Goal: Transaction & Acquisition: Purchase product/service

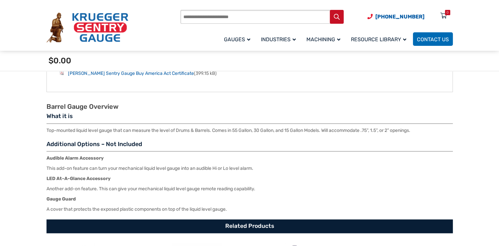
scroll to position [875, 0]
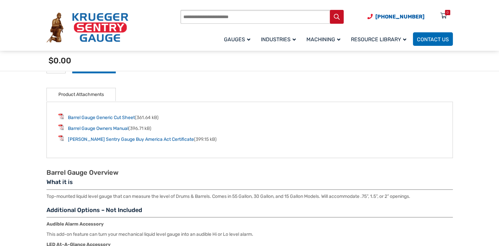
click at [96, 113] on li "Barrel Gauge Generic Cut Sheet (361.64 kB)" at bounding box center [249, 117] width 383 height 8
click at [95, 115] on link "Barrel Gauge Generic Cut Sheet" at bounding box center [101, 118] width 67 height 6
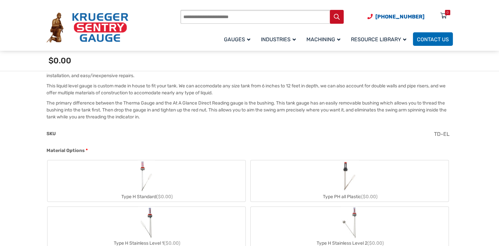
scroll to position [273, 0]
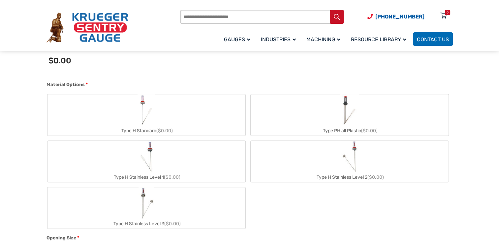
click at [153, 163] on img "Type H Stainless Level 1" at bounding box center [146, 157] width 17 height 32
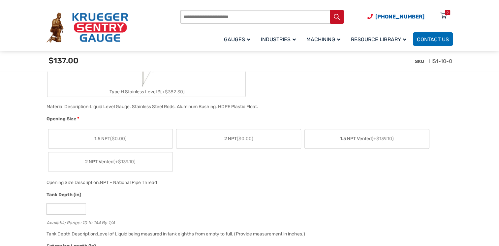
scroll to position [348, 0]
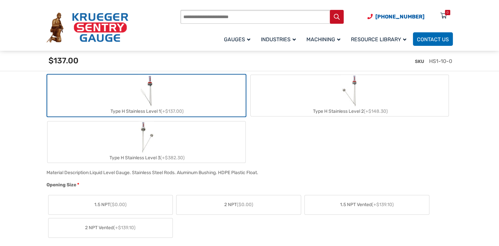
click at [350, 210] on label "1.5 NPT Vented (+$139.10)" at bounding box center [367, 204] width 124 height 19
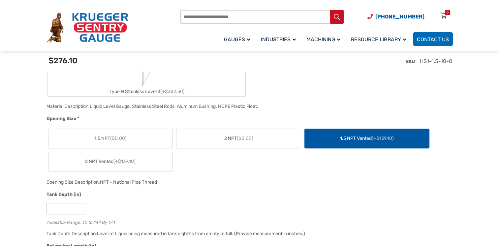
scroll to position [282, 0]
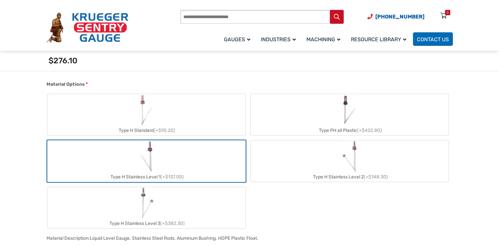
click at [340, 127] on div "Type PH all Plastic (+$422.80)" at bounding box center [350, 131] width 198 height 10
type input "**"
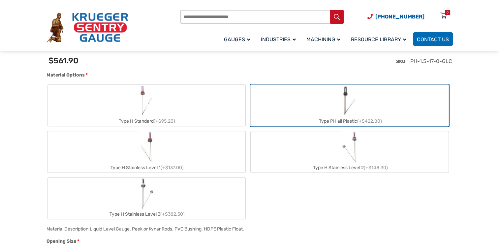
scroll to position [423, 0]
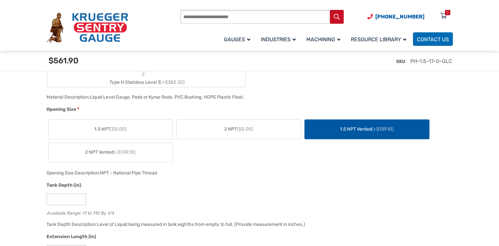
click at [337, 131] on label "1.5 NPT Vented (+$139.10)" at bounding box center [367, 129] width 124 height 19
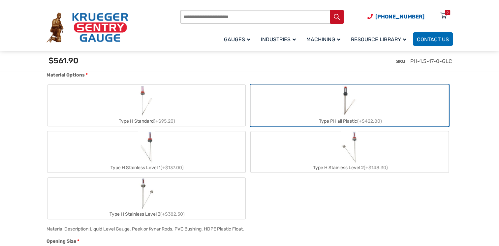
scroll to position [27, 0]
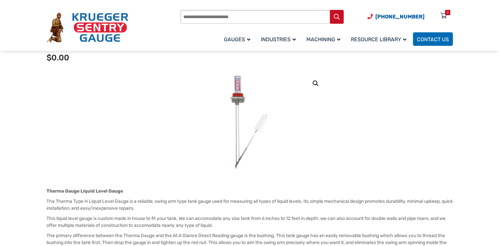
scroll to position [66, 0]
